Goal: Task Accomplishment & Management: Complete application form

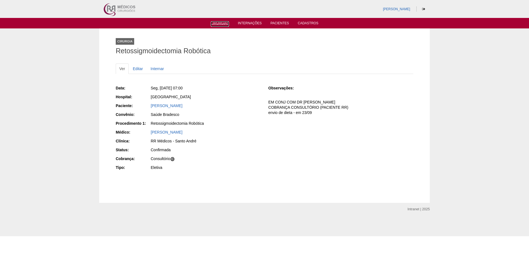
click at [226, 24] on link "Cirurgias" at bounding box center [220, 24] width 18 height 6
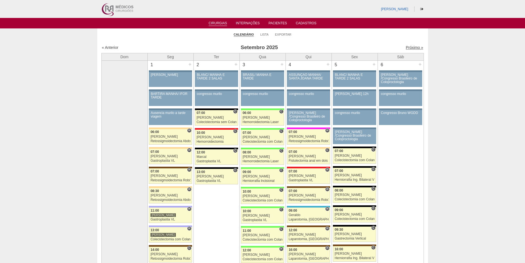
click at [406, 47] on link "Próximo »" at bounding box center [413, 47] width 17 height 4
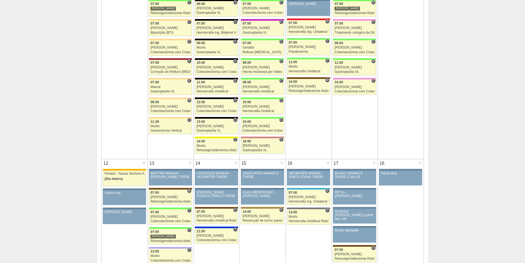
scroll to position [358, 0]
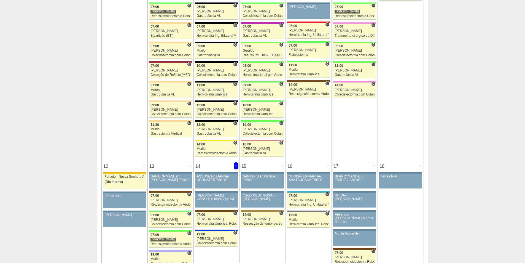
click at [235, 166] on div "+" at bounding box center [236, 165] width 5 height 7
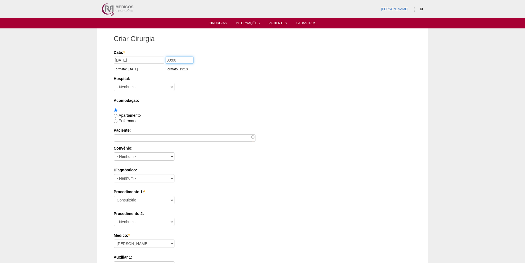
click at [168, 60] on input "00:00" at bounding box center [180, 59] width 28 height 7
type input "07:00"
click at [167, 86] on select "- Nenhum - 9 de Julho Albert Einstein Alvorada América Assunção Bartira Benefic…" at bounding box center [144, 87] width 61 height 8
select select "67"
click at [114, 83] on select "- Nenhum - 9 de Julho Albert Einstein Alvorada América Assunção Bartira Benefic…" at bounding box center [144, 87] width 61 height 8
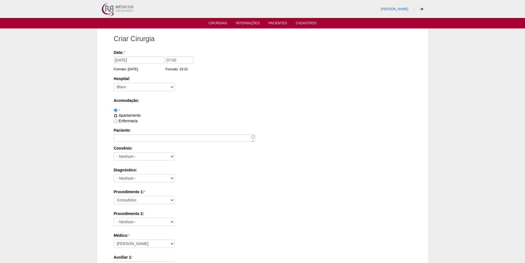
click at [115, 115] on input "Apartamento" at bounding box center [116, 116] width 4 height 4
radio input "true"
click at [140, 139] on input "Paciente:" at bounding box center [185, 137] width 142 height 7
type input "GEORGETTE REGINA SILVA PASQUAL"
click at [168, 157] on select "- Nenhum - Abet Afresp Allianz Amil Blue Life Caasp Cabesp Caixa de Pensões Car…" at bounding box center [144, 156] width 61 height 8
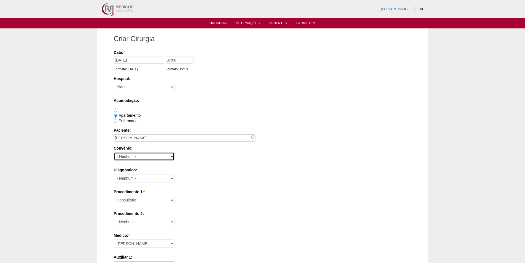
select select "8907"
click at [114, 152] on select "- Nenhum - Abet Afresp Allianz Amil Blue Life Caasp Cabesp Caixa de Pensões Car…" at bounding box center [144, 156] width 61 height 8
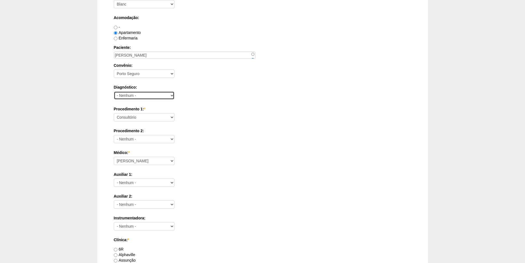
click at [169, 98] on select "- Nenhum - Abdome Agudo Abscesso Hepático Abscesso Perianal Abscesso Peritoneal…" at bounding box center [144, 95] width 61 height 8
select select "34542"
click at [114, 91] on select "- Nenhum - Abdome Agudo Abscesso Hepático Abscesso Perianal Abscesso Peritoneal…" at bounding box center [144, 95] width 61 height 8
click at [171, 120] on select "Consultório Abscesso Hepático - Drenagem Abscesso perianal Amputação Abdômino P…" at bounding box center [144, 117] width 61 height 8
select select "3735"
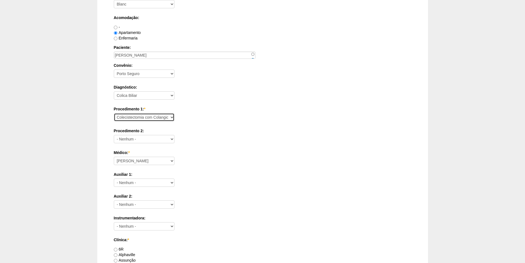
click at [114, 113] on select "Consultório Abscesso Hepático - Drenagem Abscesso perianal Amputação Abdômino P…" at bounding box center [144, 117] width 61 height 8
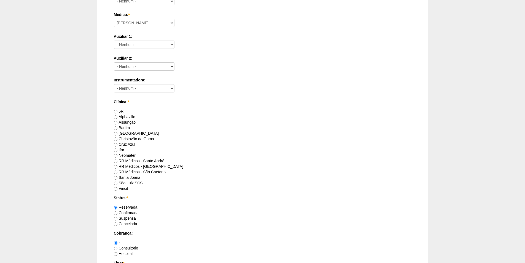
scroll to position [248, 0]
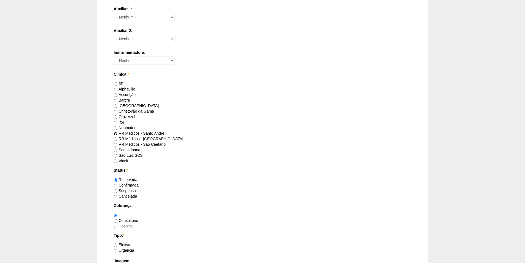
click at [116, 134] on input "RR Médicos - Santo André" at bounding box center [116, 134] width 4 height 4
radio input "true"
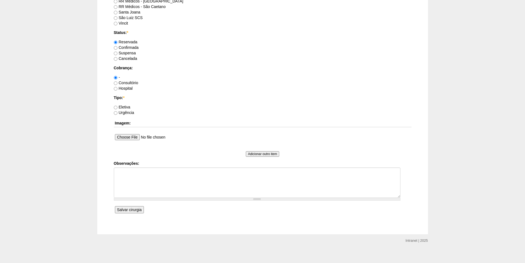
scroll to position [386, 0]
click at [119, 107] on label "Eletiva" at bounding box center [122, 106] width 17 height 4
click at [117, 107] on input "Eletiva" at bounding box center [116, 107] width 4 height 4
radio input "true"
click at [131, 211] on input "Salvar cirurgia" at bounding box center [129, 209] width 29 height 7
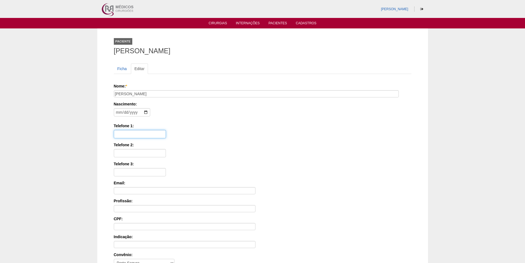
click at [121, 133] on input "Telefone 1:" at bounding box center [140, 134] width 52 height 8
click at [123, 133] on input "Telefone 1:" at bounding box center [140, 134] width 52 height 8
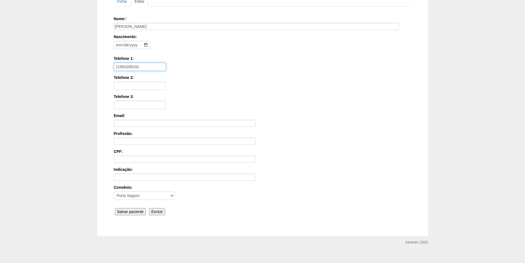
scroll to position [74, 0]
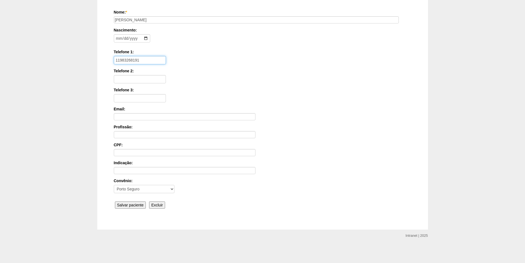
type input "11983268191"
click at [128, 206] on input "Salvar paciente" at bounding box center [130, 204] width 31 height 7
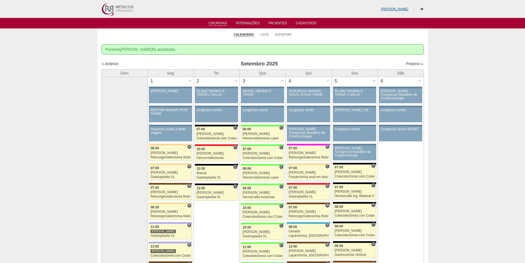
click at [403, 8] on link "[PERSON_NAME]" at bounding box center [394, 9] width 27 height 4
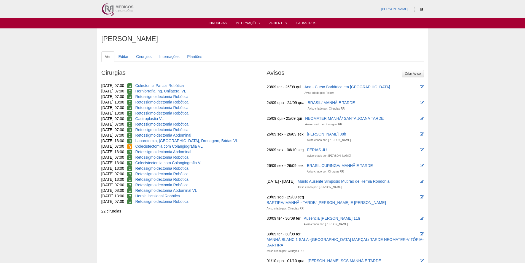
click at [424, 7] on link at bounding box center [421, 9] width 6 height 4
